Goal: Task Accomplishment & Management: Use online tool/utility

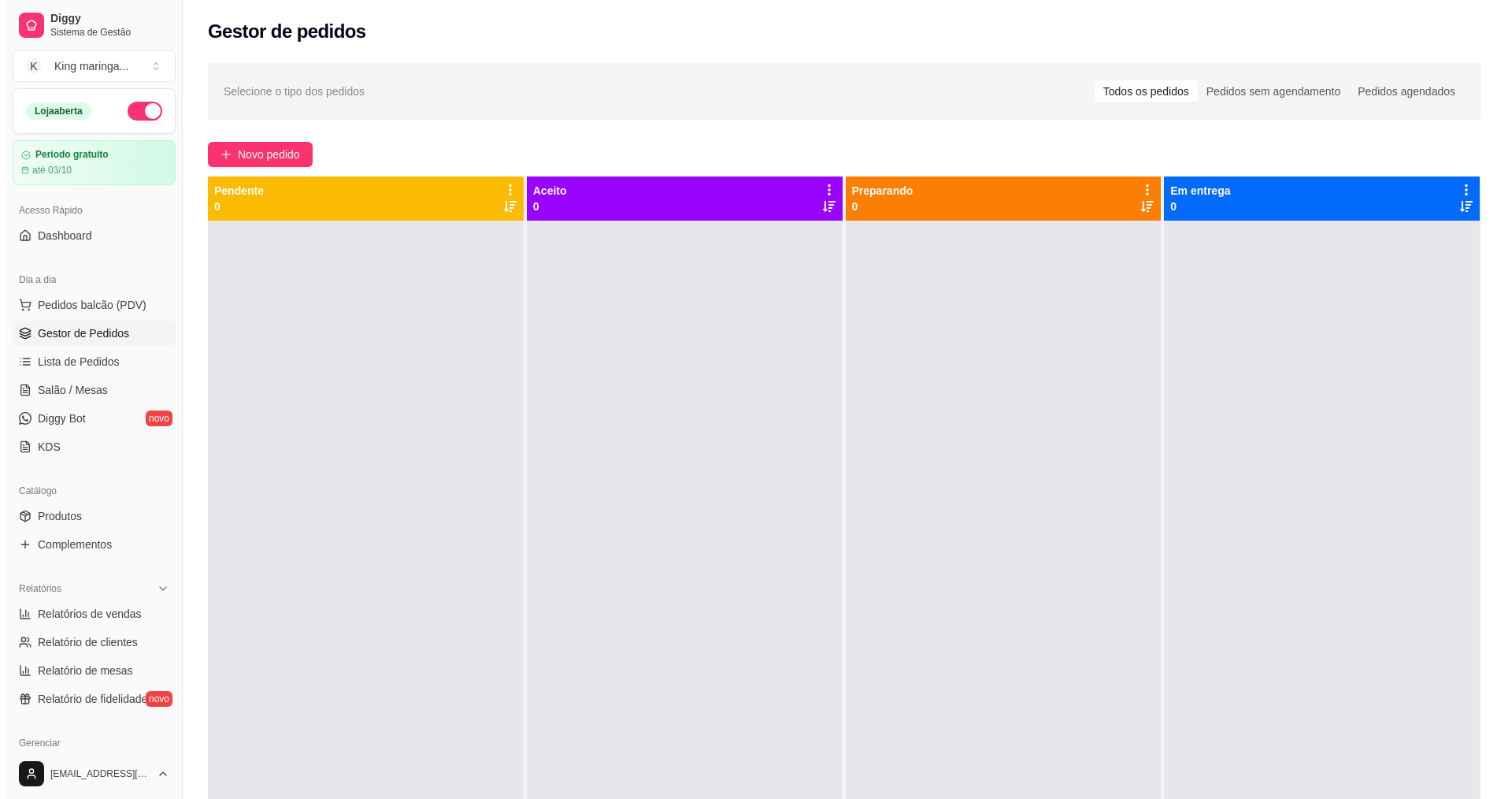
scroll to position [20, 0]
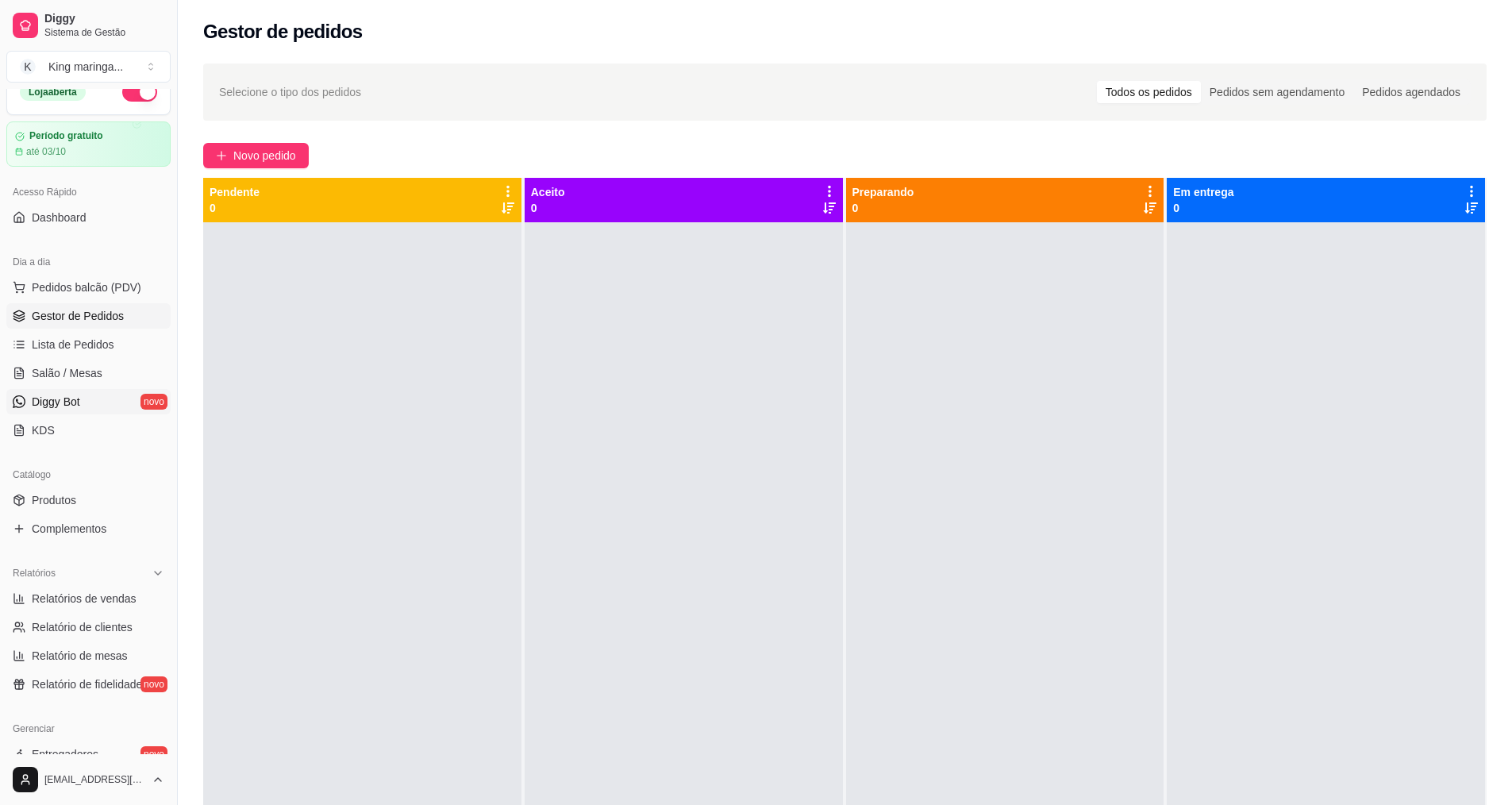
click at [53, 402] on span "Diggy Bot" at bounding box center [55, 402] width 48 height 16
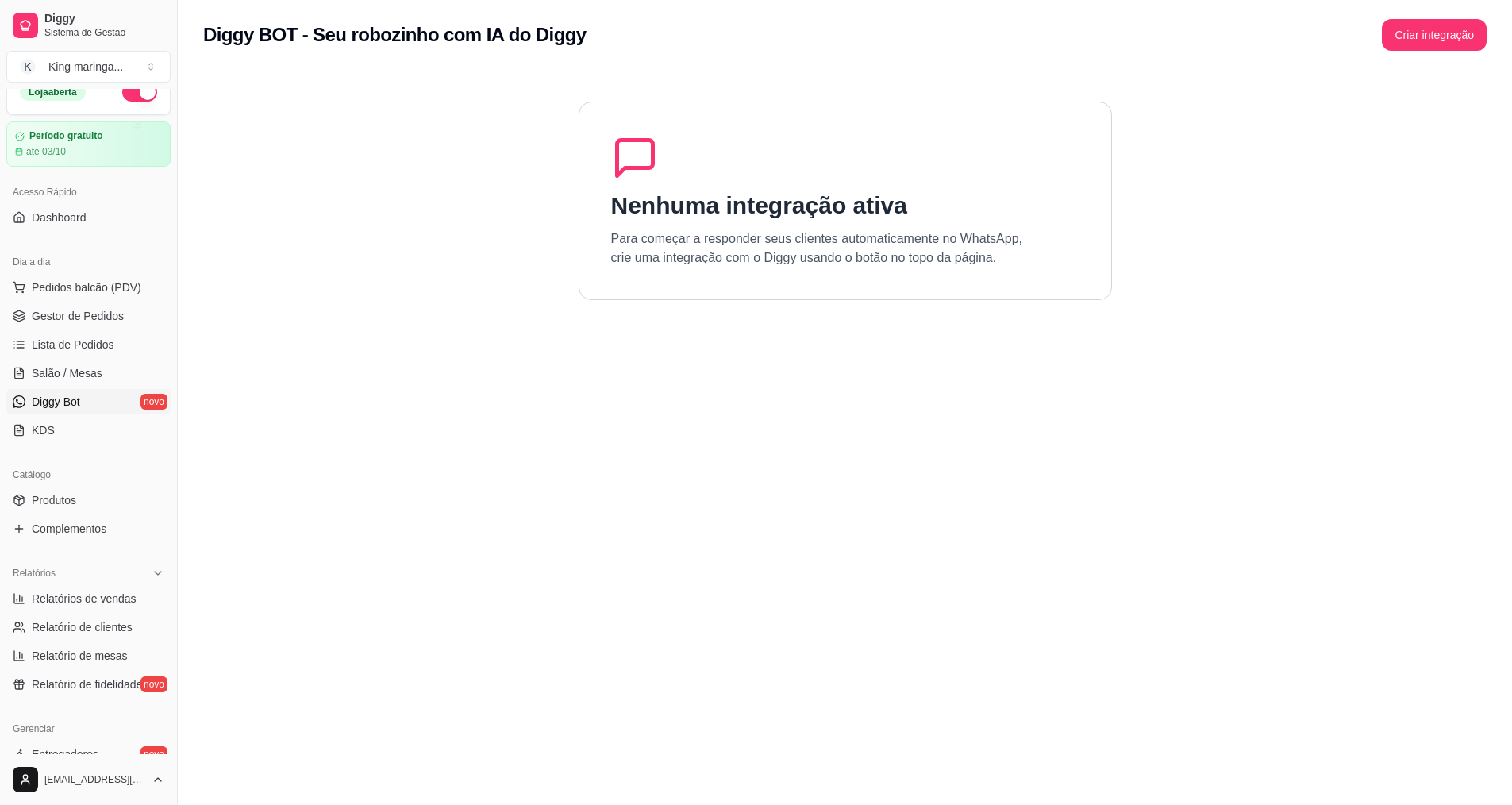
click at [742, 253] on p "Para começar a responder seus clientes automaticamente no WhatsApp, crie uma in…" at bounding box center [818, 249] width 412 height 38
click at [604, 144] on div "Nenhuma integração ativa Para começar a responder seus clientes automaticamente…" at bounding box center [846, 200] width 534 height 198
click at [1446, 26] on button "Criar integração" at bounding box center [1434, 35] width 101 height 31
click at [45, 431] on span "KDS" at bounding box center [43, 430] width 23 height 16
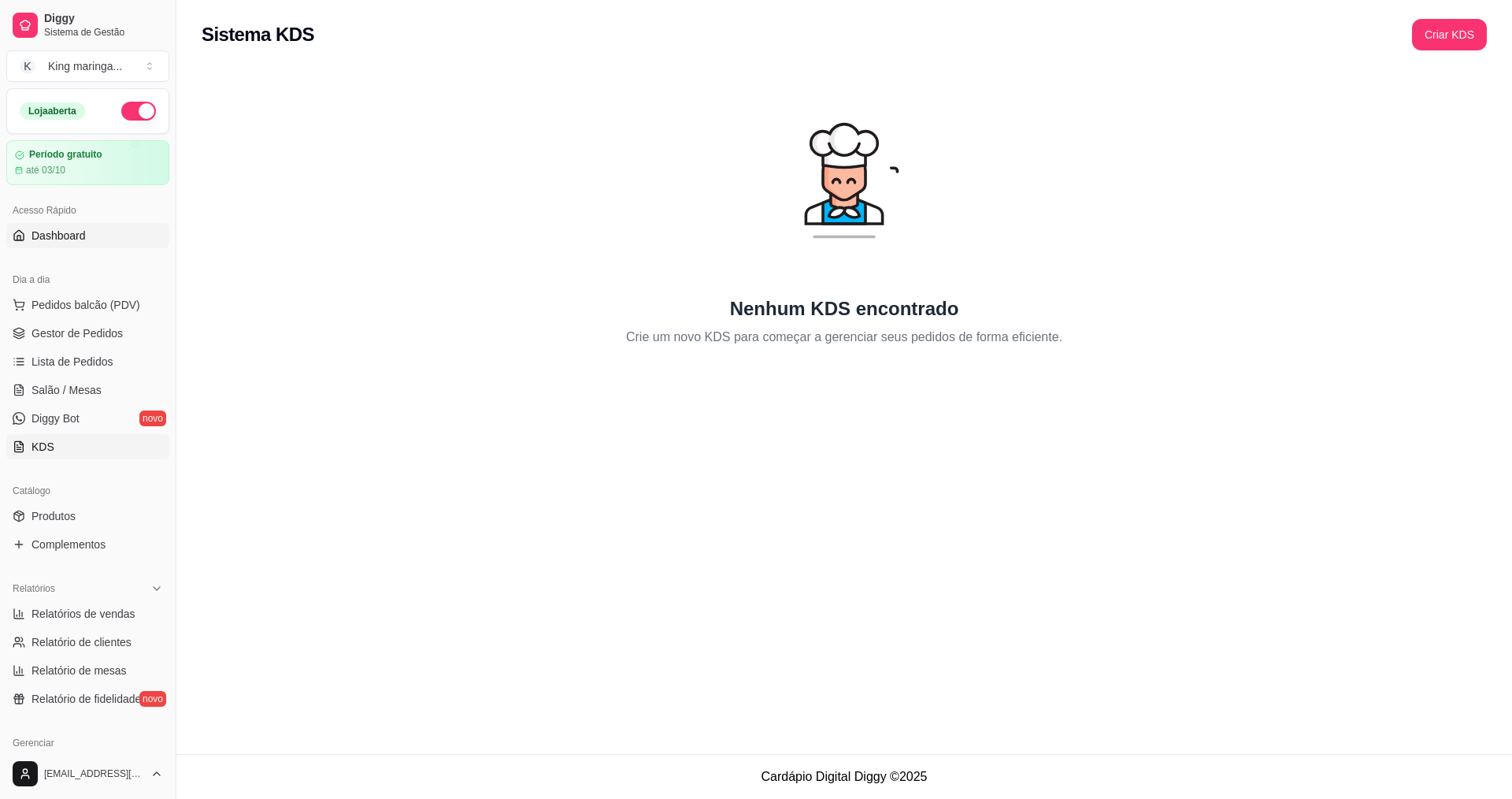
click at [106, 228] on link "Dashboard" at bounding box center [88, 235] width 163 height 25
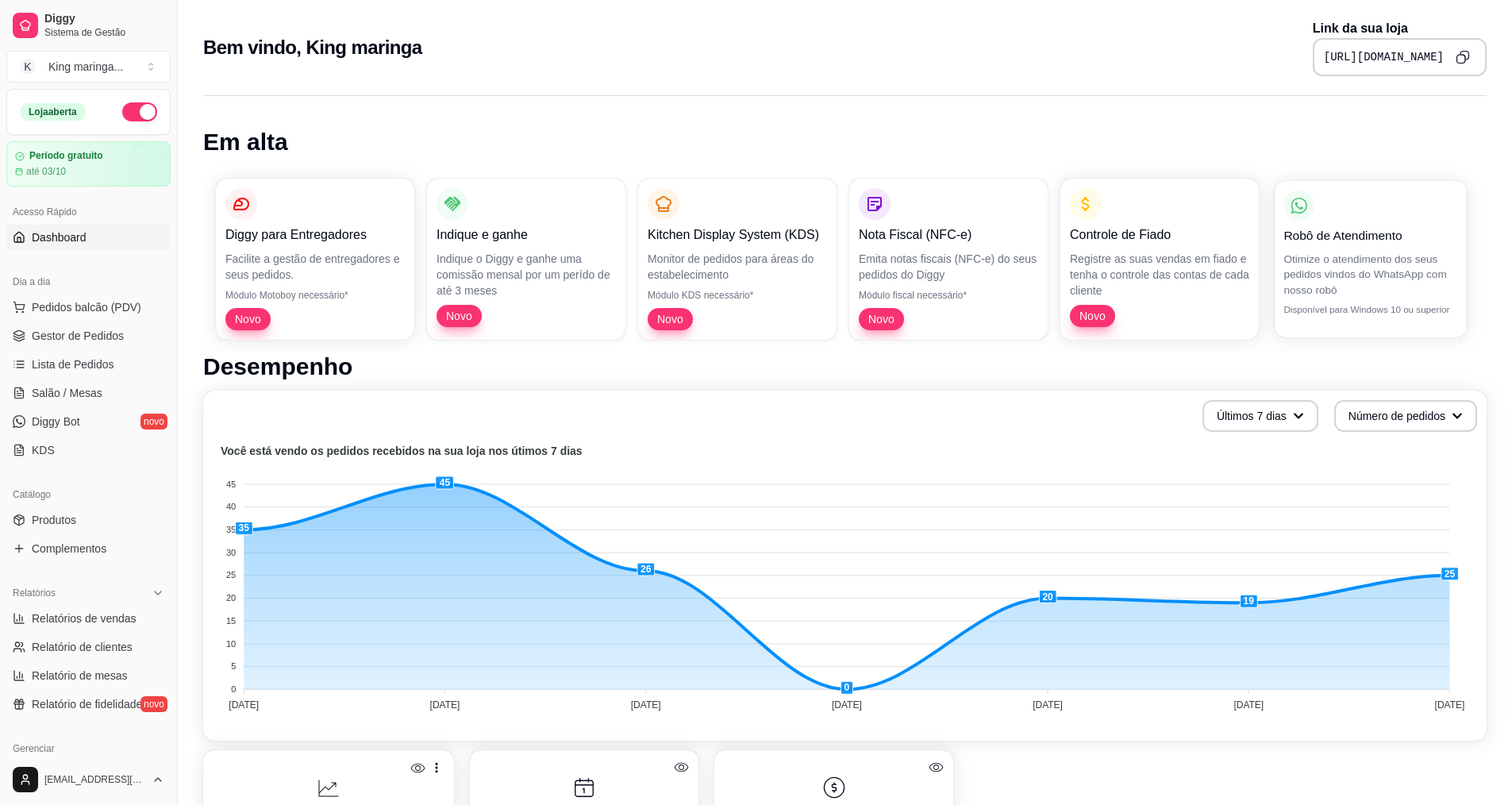
click at [1336, 215] on div "Robô de Atendimento" at bounding box center [1370, 217] width 174 height 55
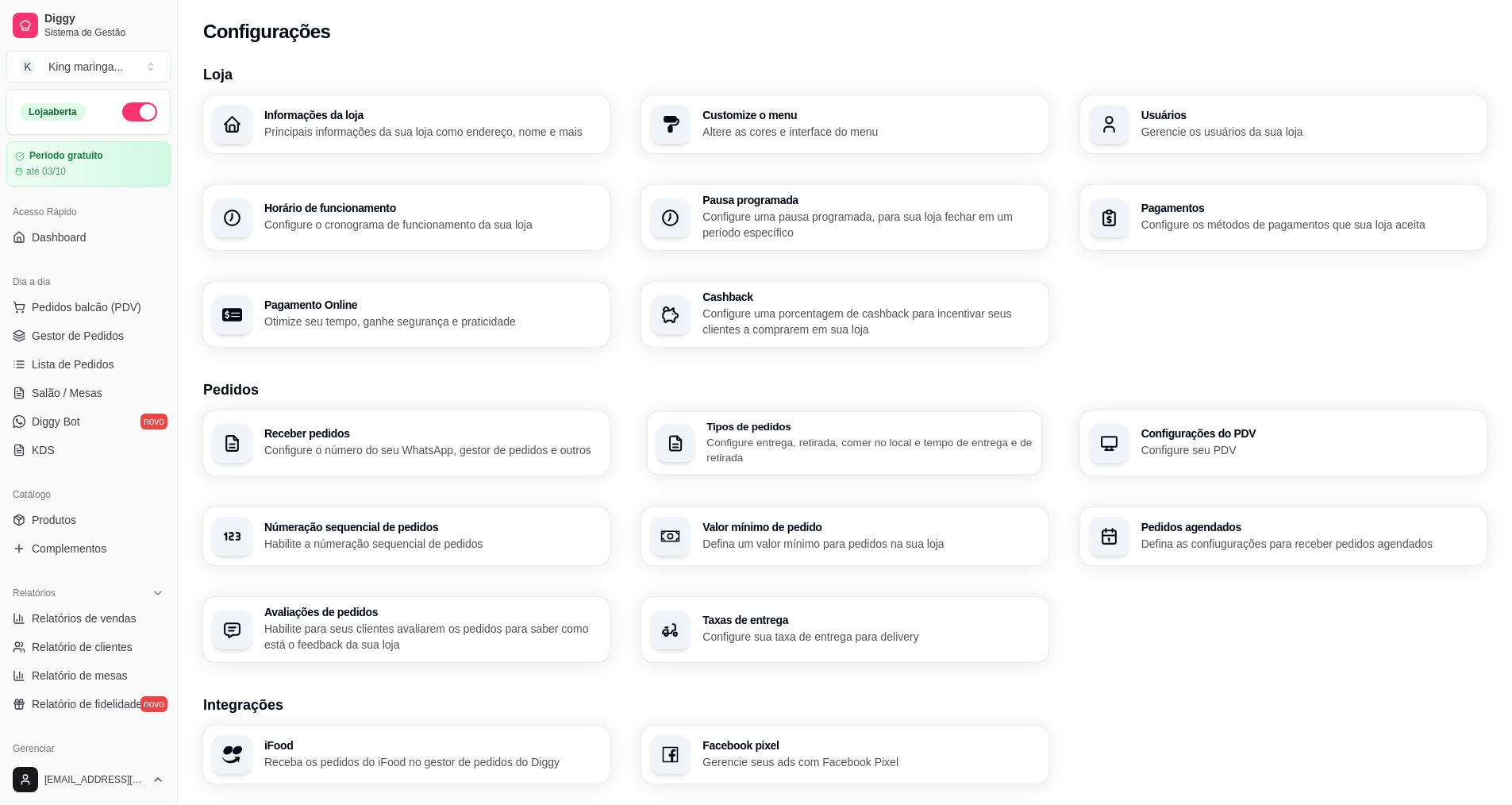
click at [789, 438] on p "Configure entrega, retirada, comer no local e tempo de entrega e de retirada" at bounding box center [871, 449] width 327 height 31
